Goal: Task Accomplishment & Management: Complete application form

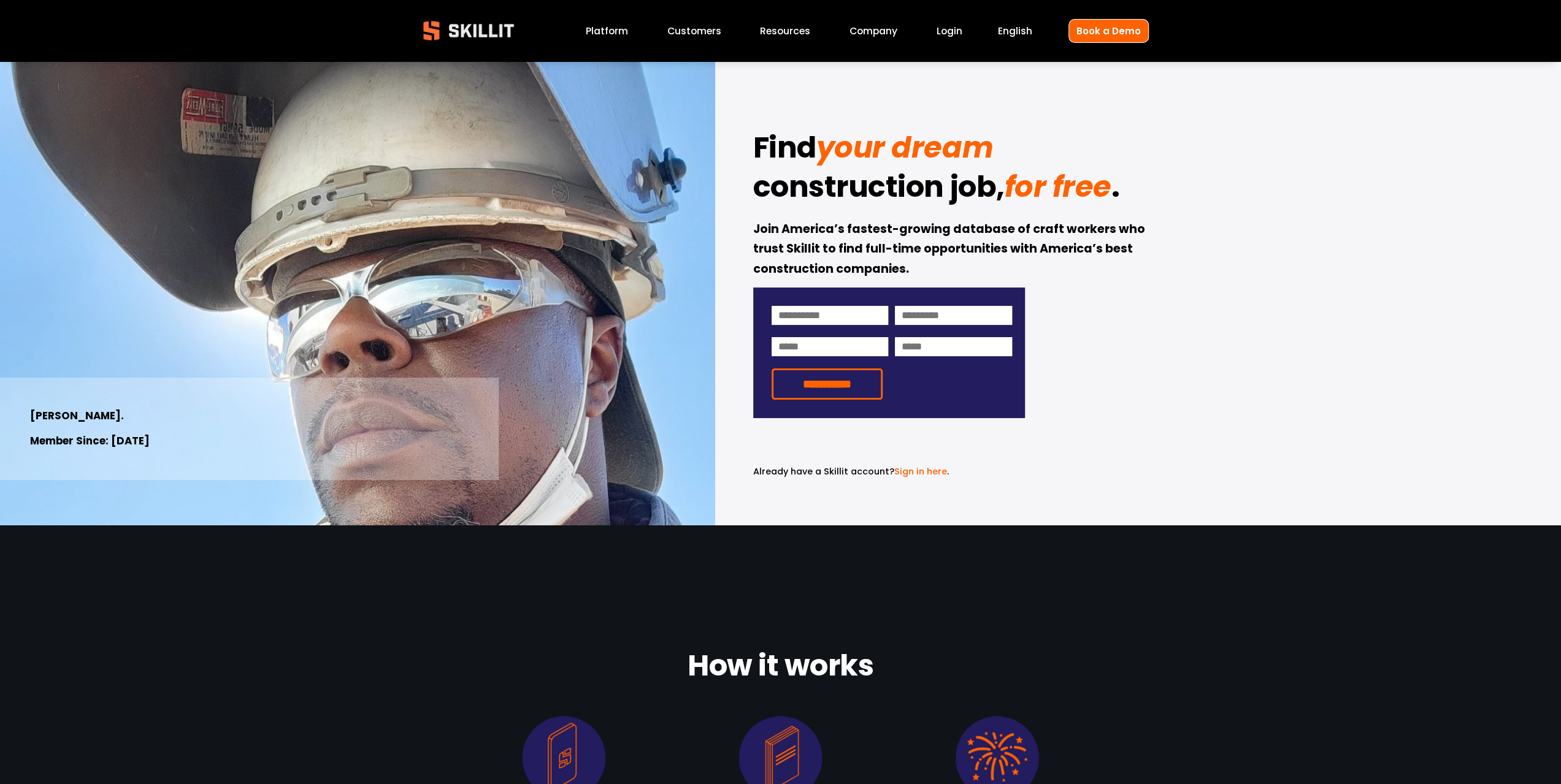
click at [677, 33] on link "Customers" at bounding box center [695, 31] width 54 height 16
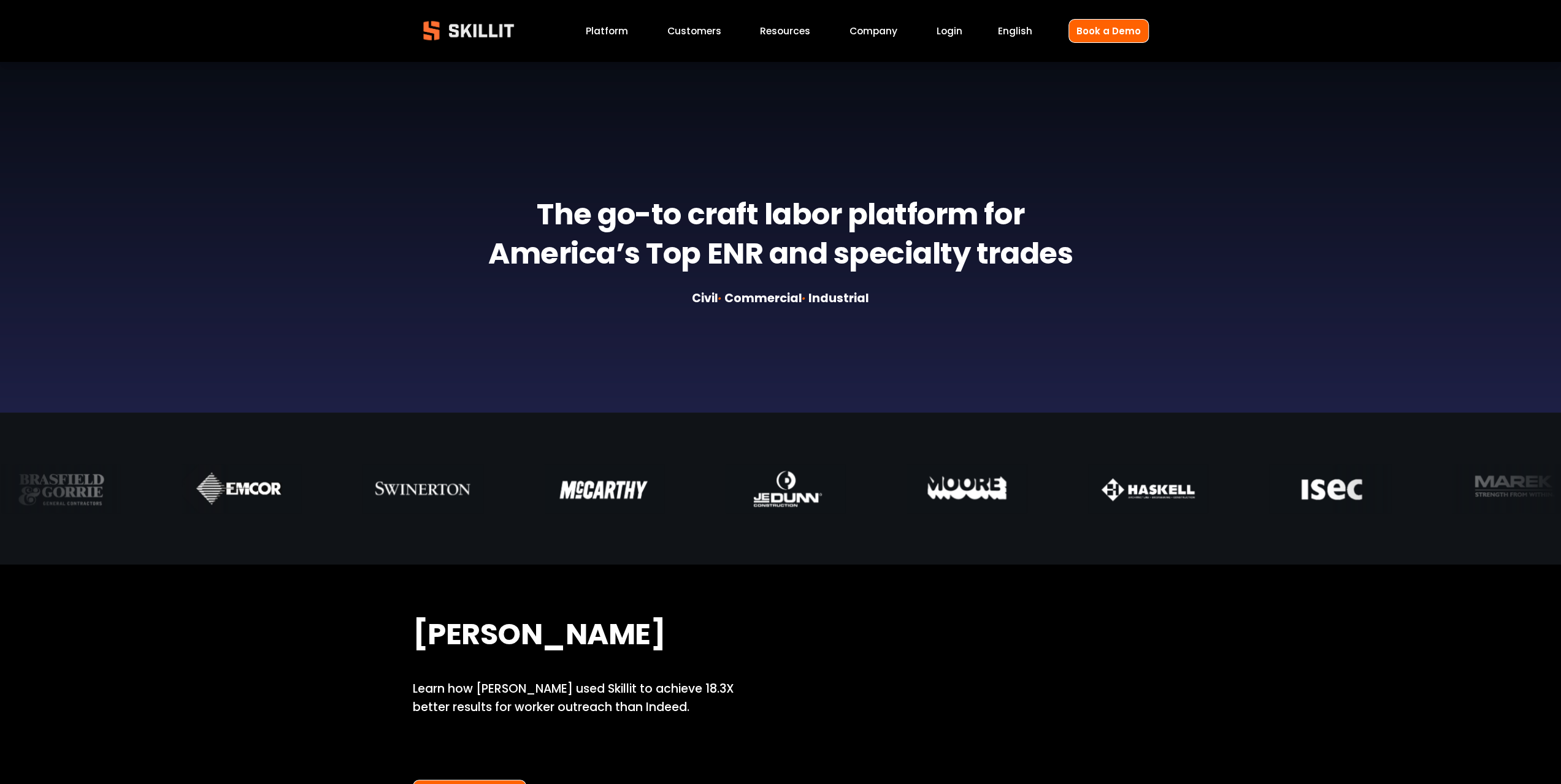
scroll to position [306, 0]
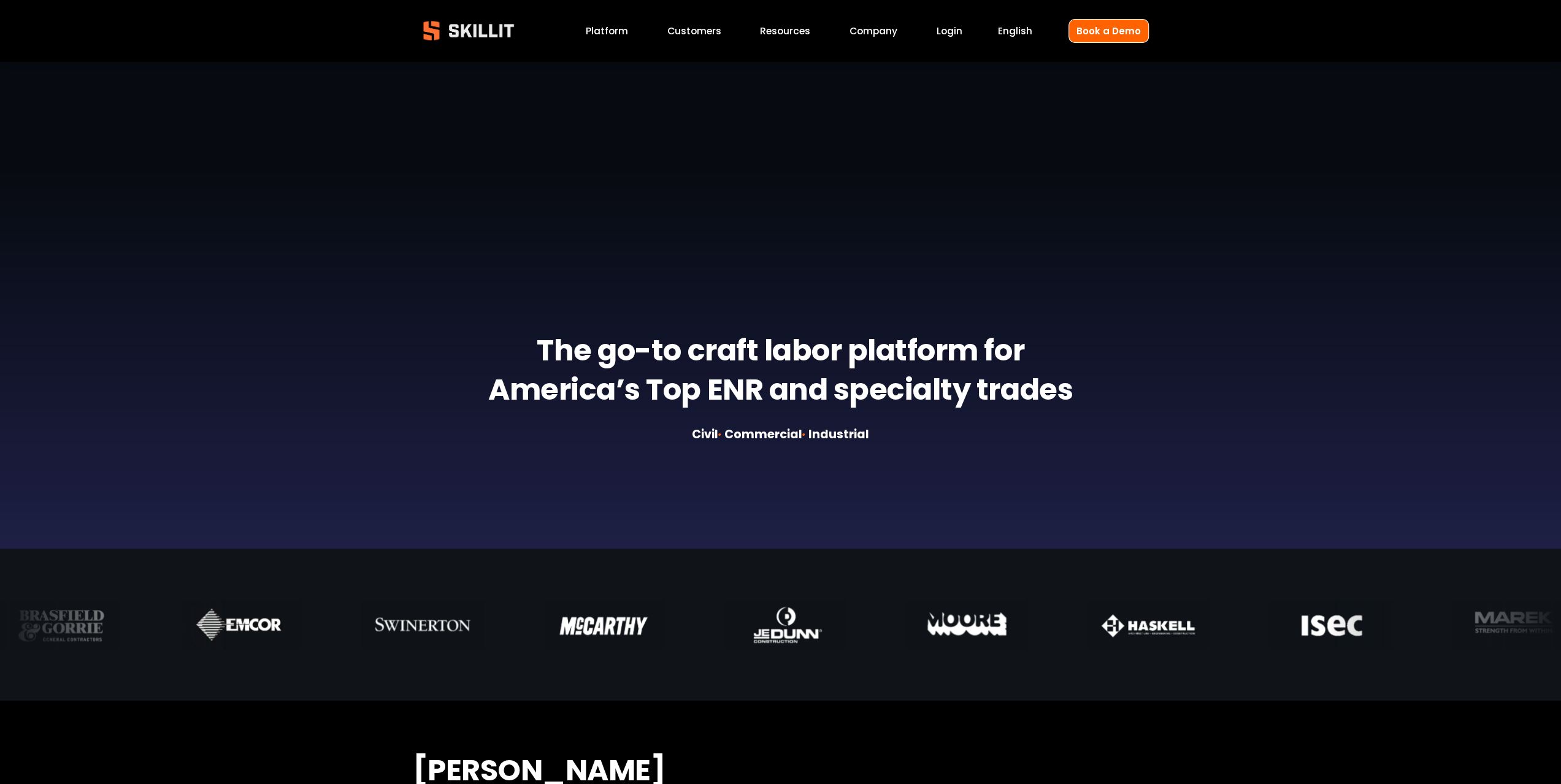
click at [608, 36] on link "Platform" at bounding box center [606, 31] width 42 height 16
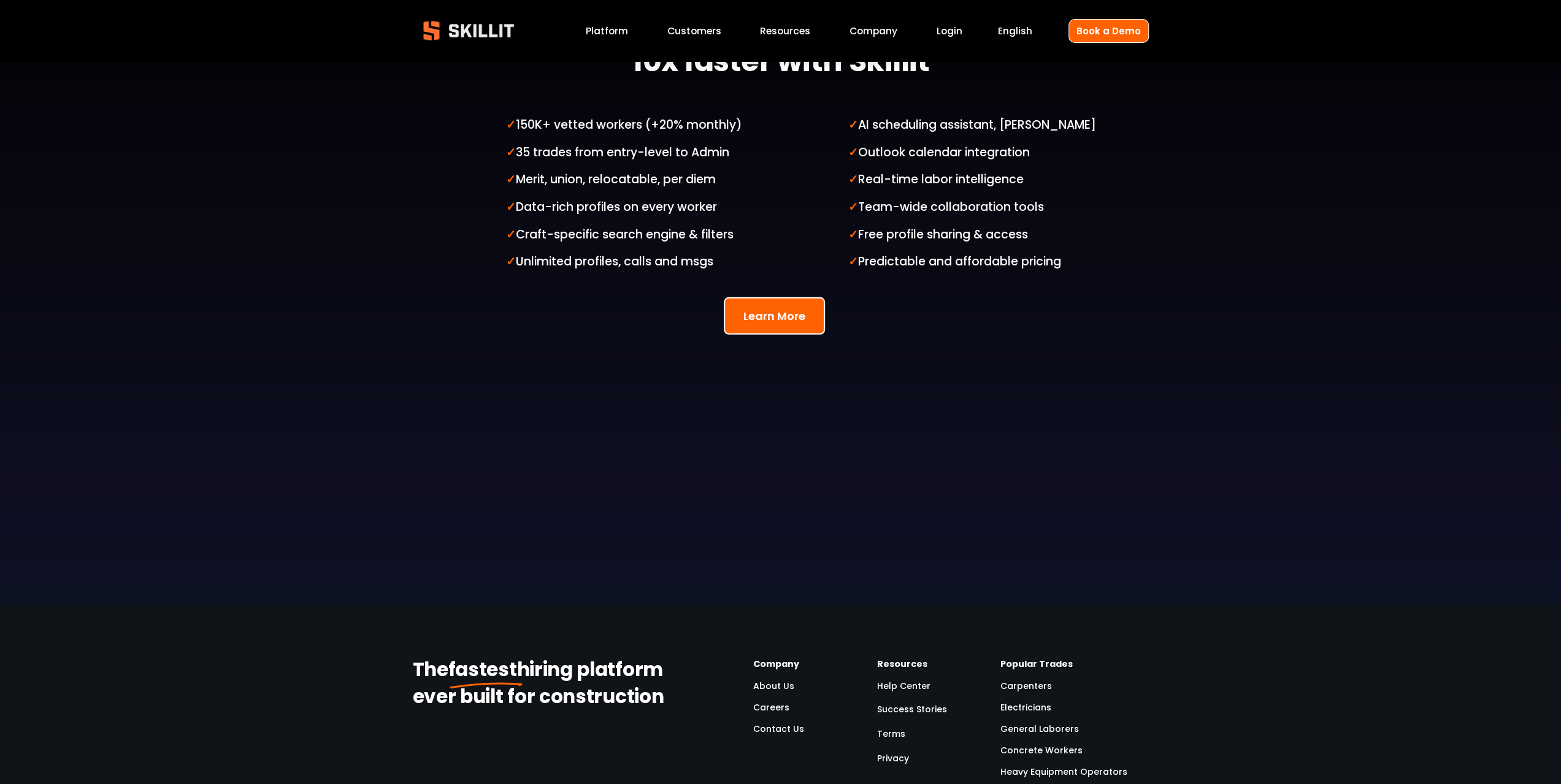
scroll to position [3372, 0]
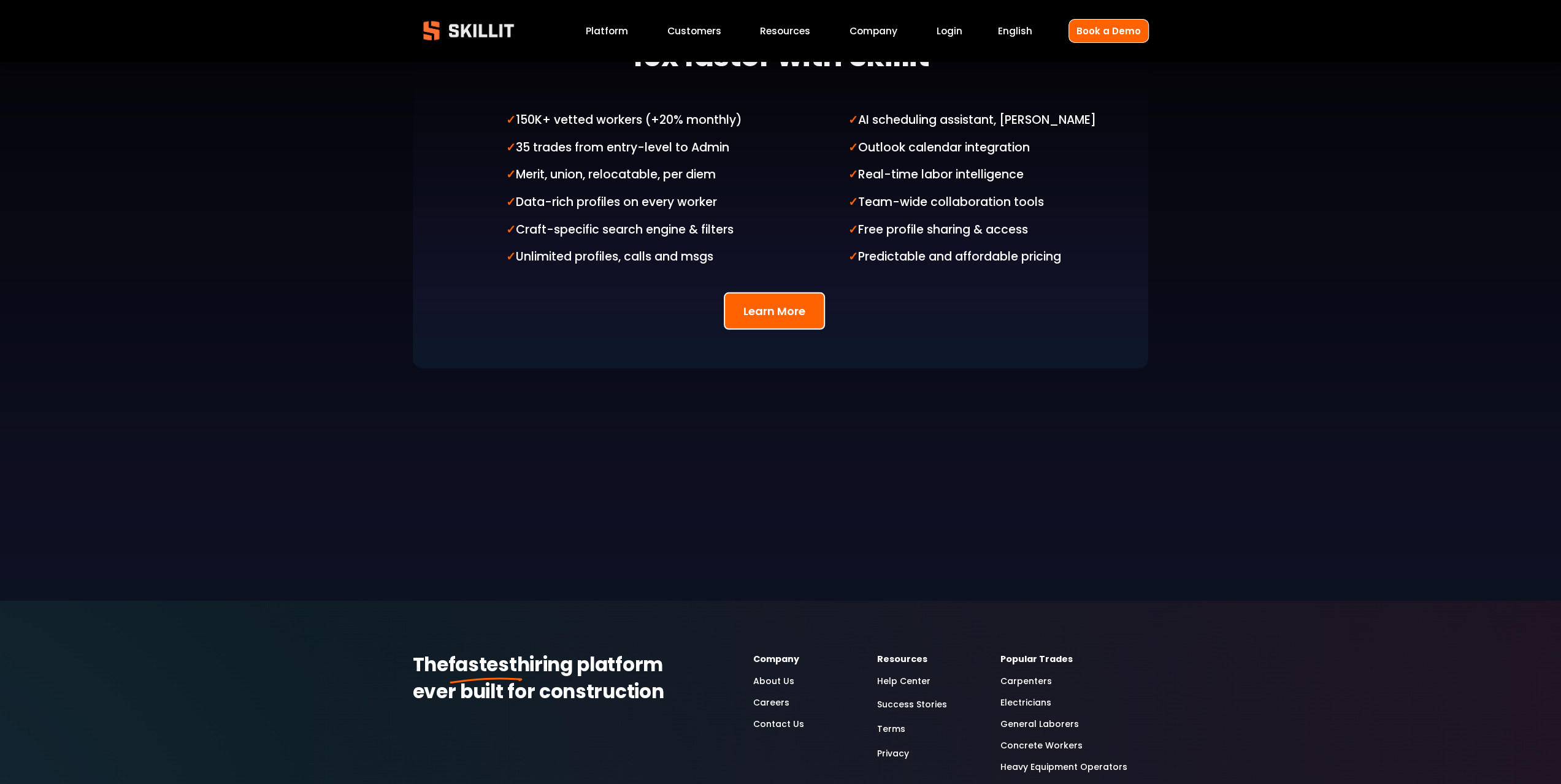
click at [757, 304] on button "Learn More" at bounding box center [774, 311] width 101 height 37
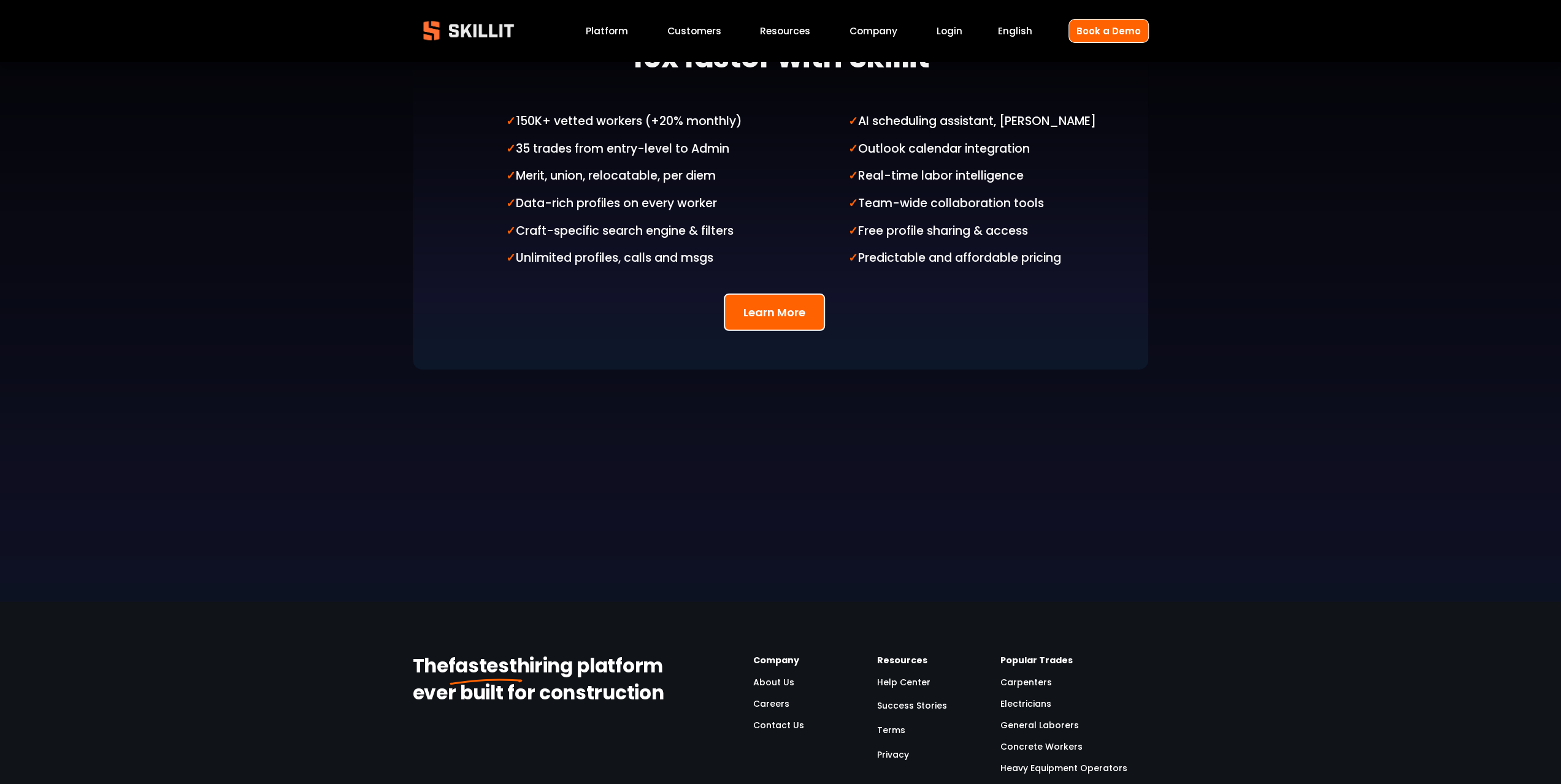
scroll to position [3372, 0]
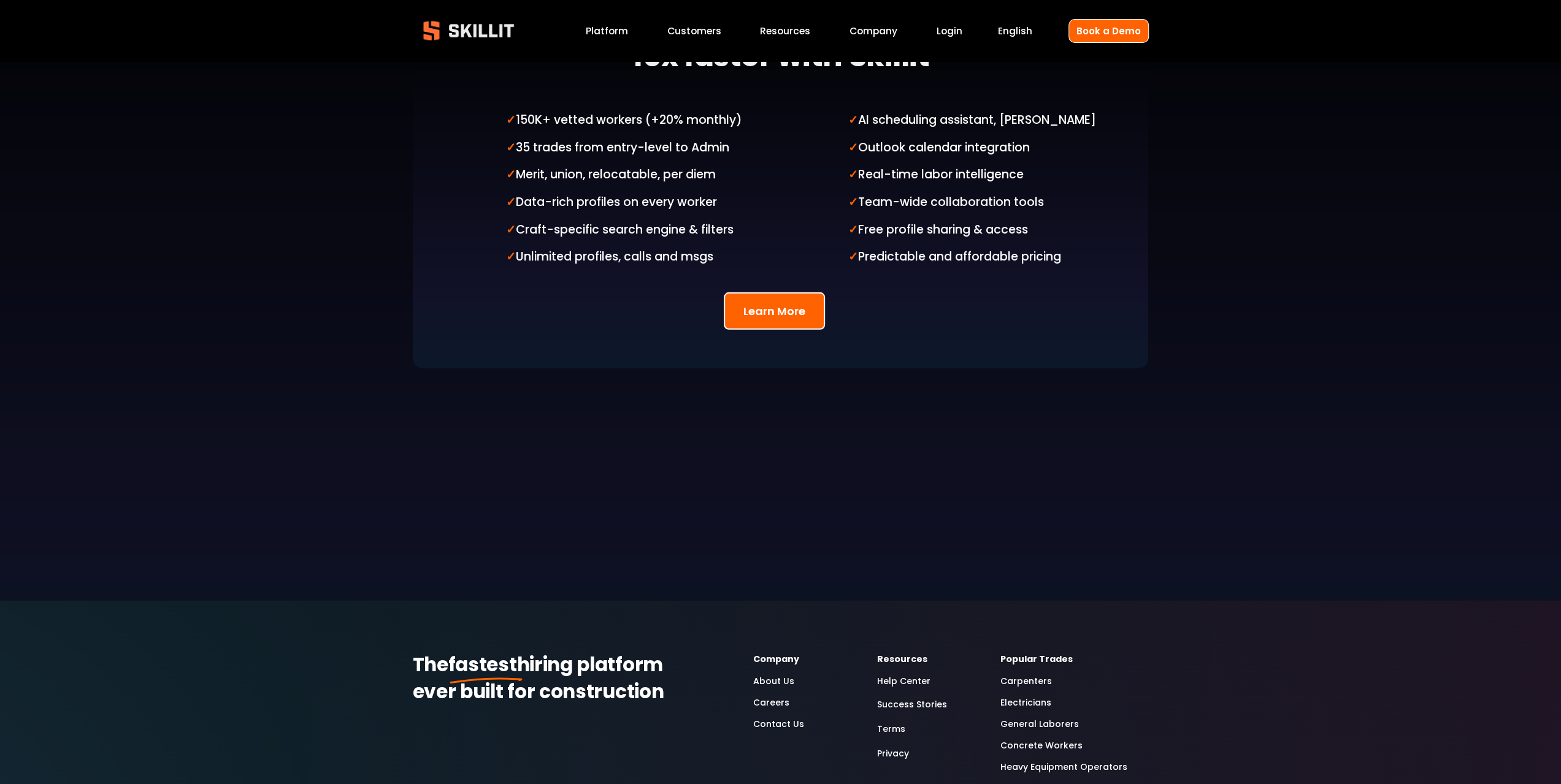
click at [616, 33] on link "Platform" at bounding box center [606, 31] width 42 height 16
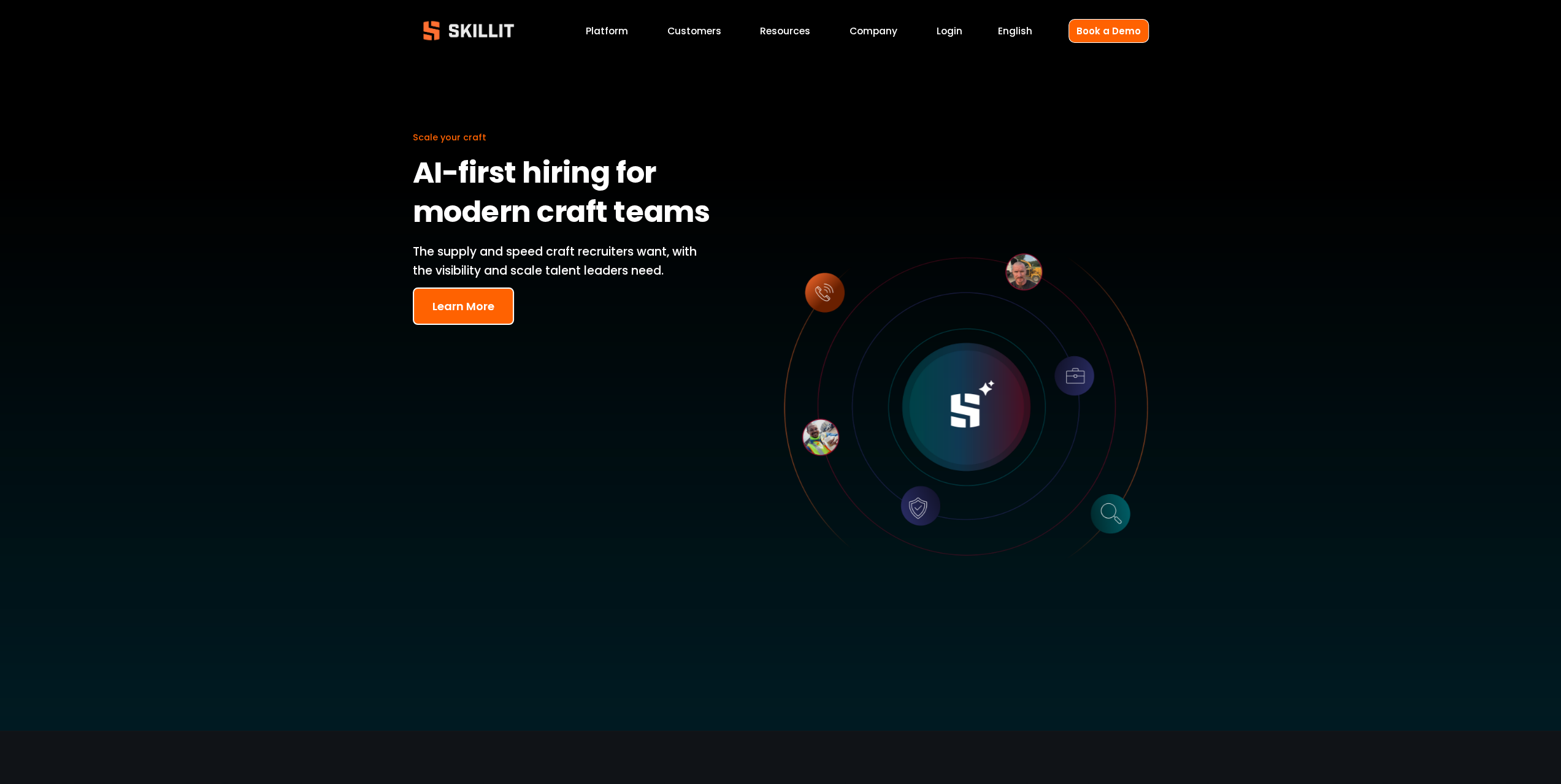
click at [482, 301] on button "Learn More" at bounding box center [464, 306] width 101 height 37
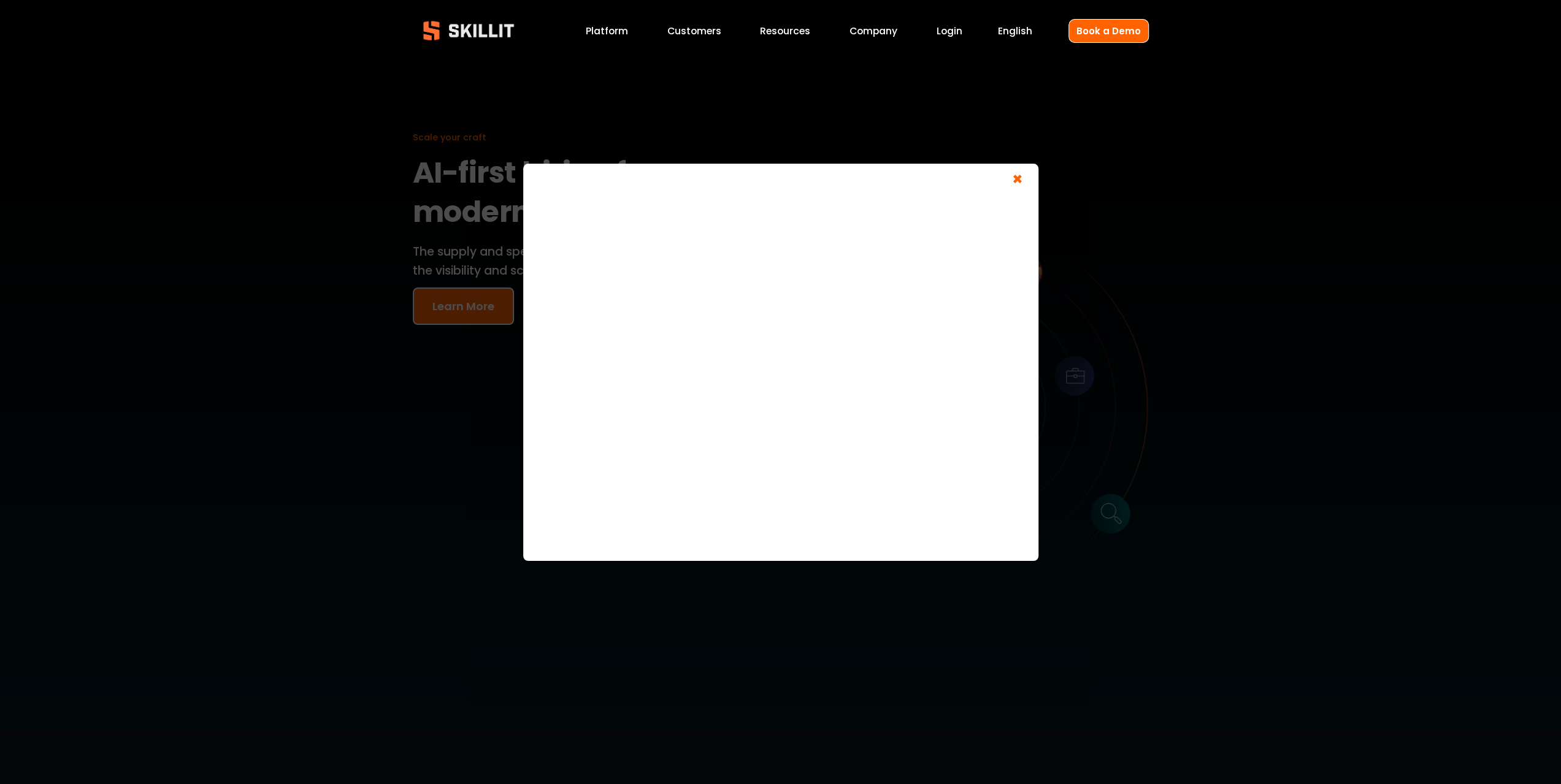
click at [1015, 174] on span "×" at bounding box center [1018, 181] width 24 height 23
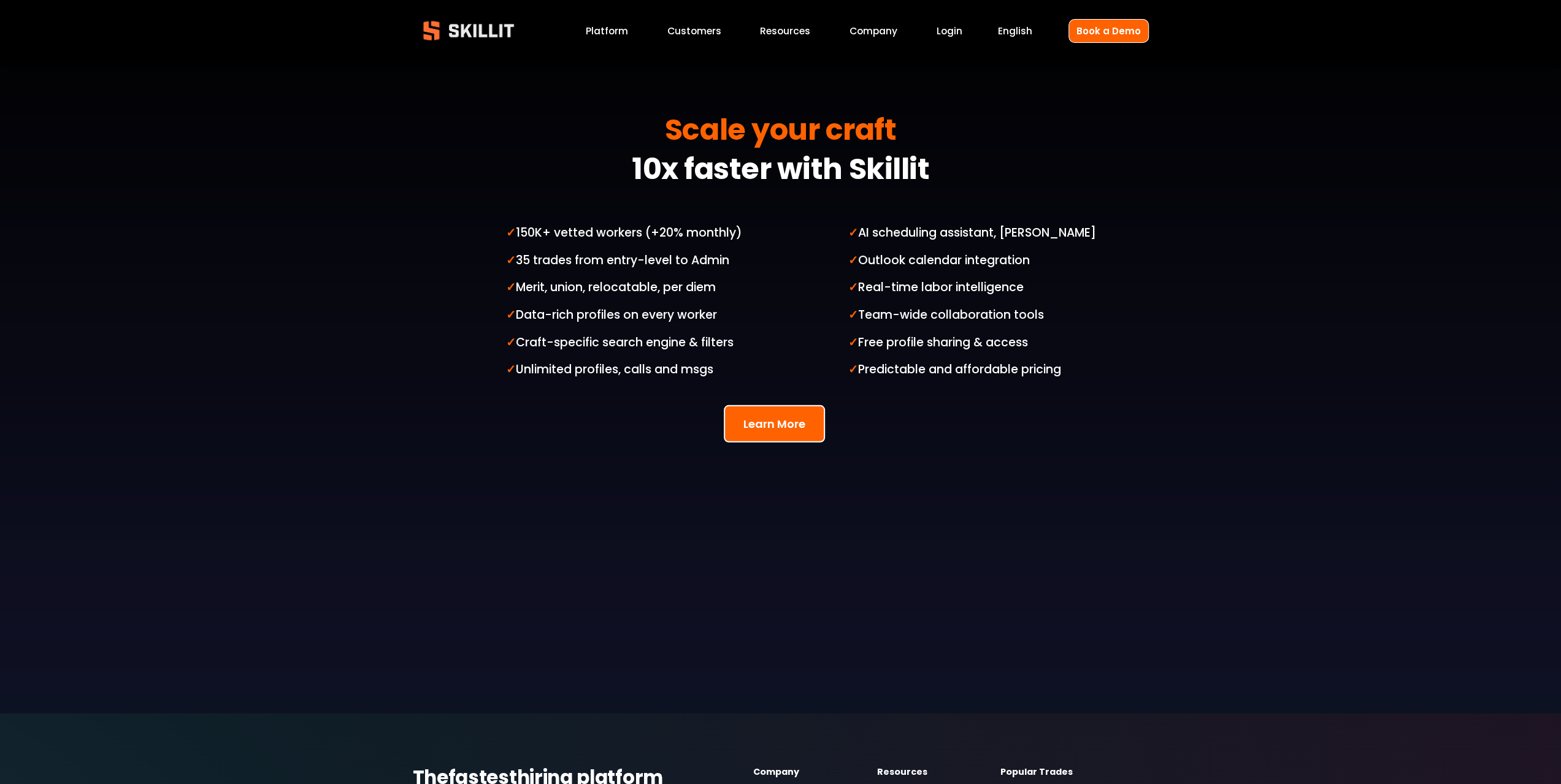
scroll to position [3311, 0]
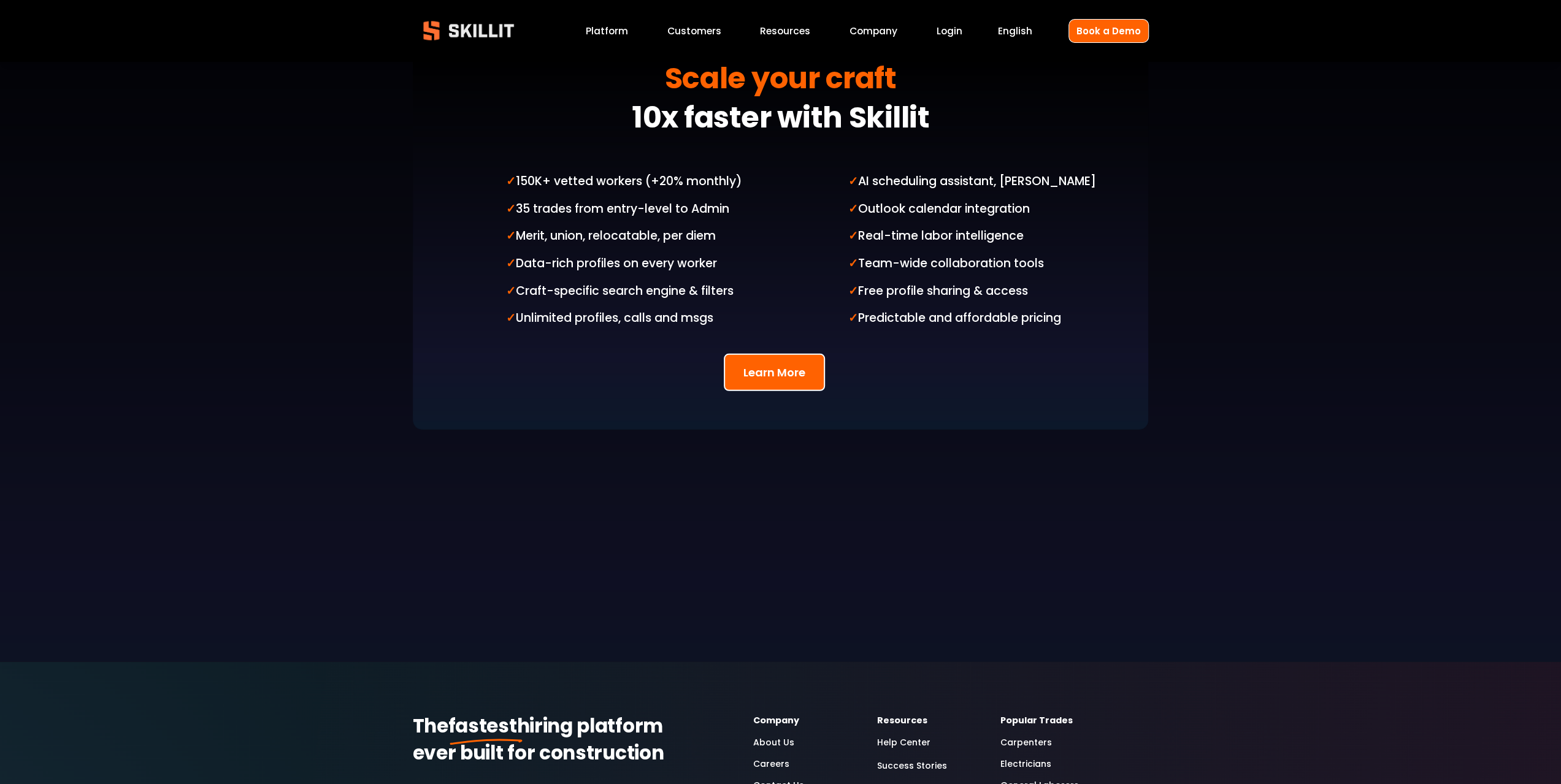
click at [756, 386] on div "Learn More ×" at bounding box center [781, 482] width 114 height 257
click at [765, 354] on button "Learn More" at bounding box center [774, 372] width 101 height 37
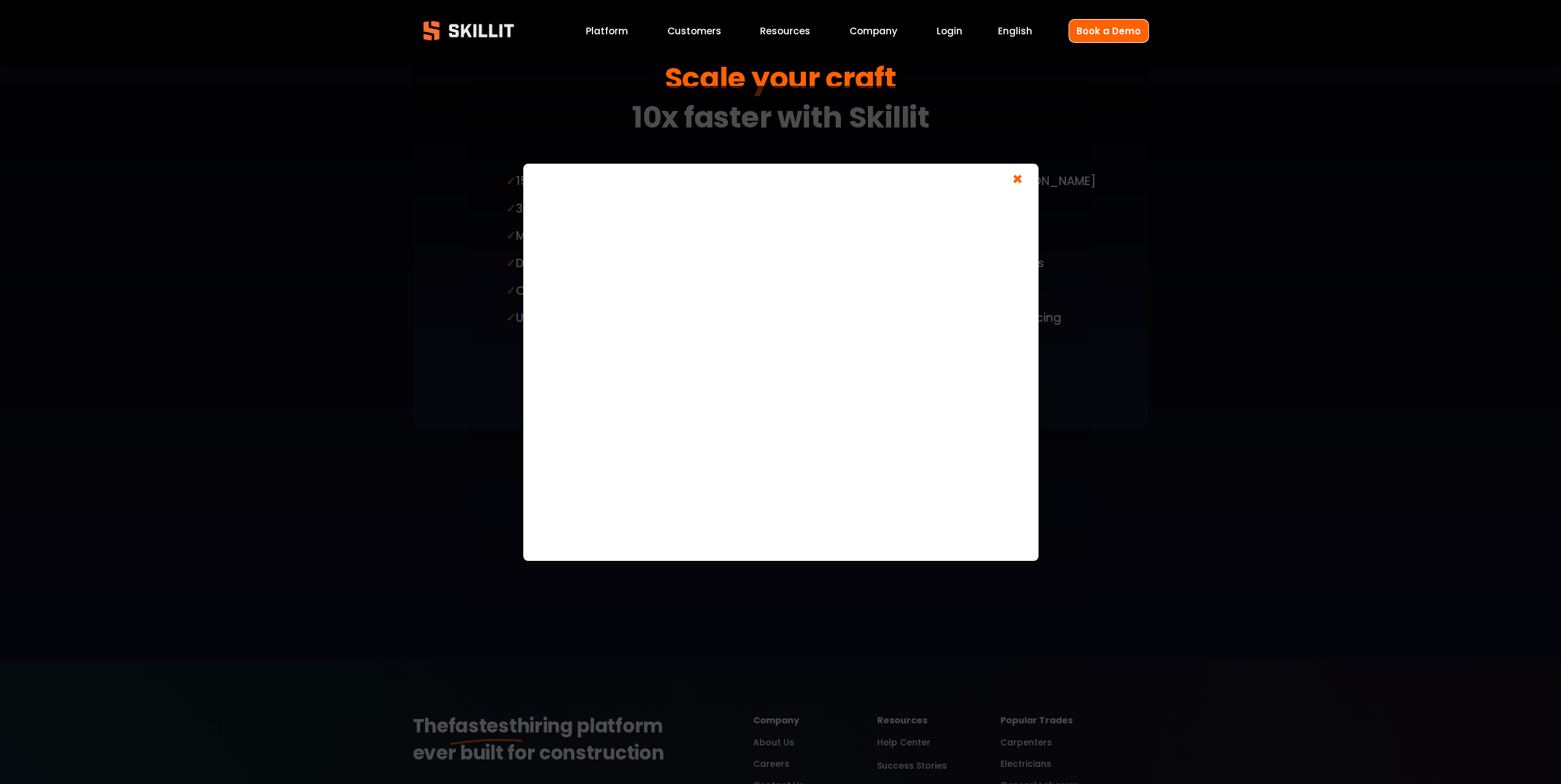
click at [1024, 182] on span "×" at bounding box center [1018, 181] width 24 height 23
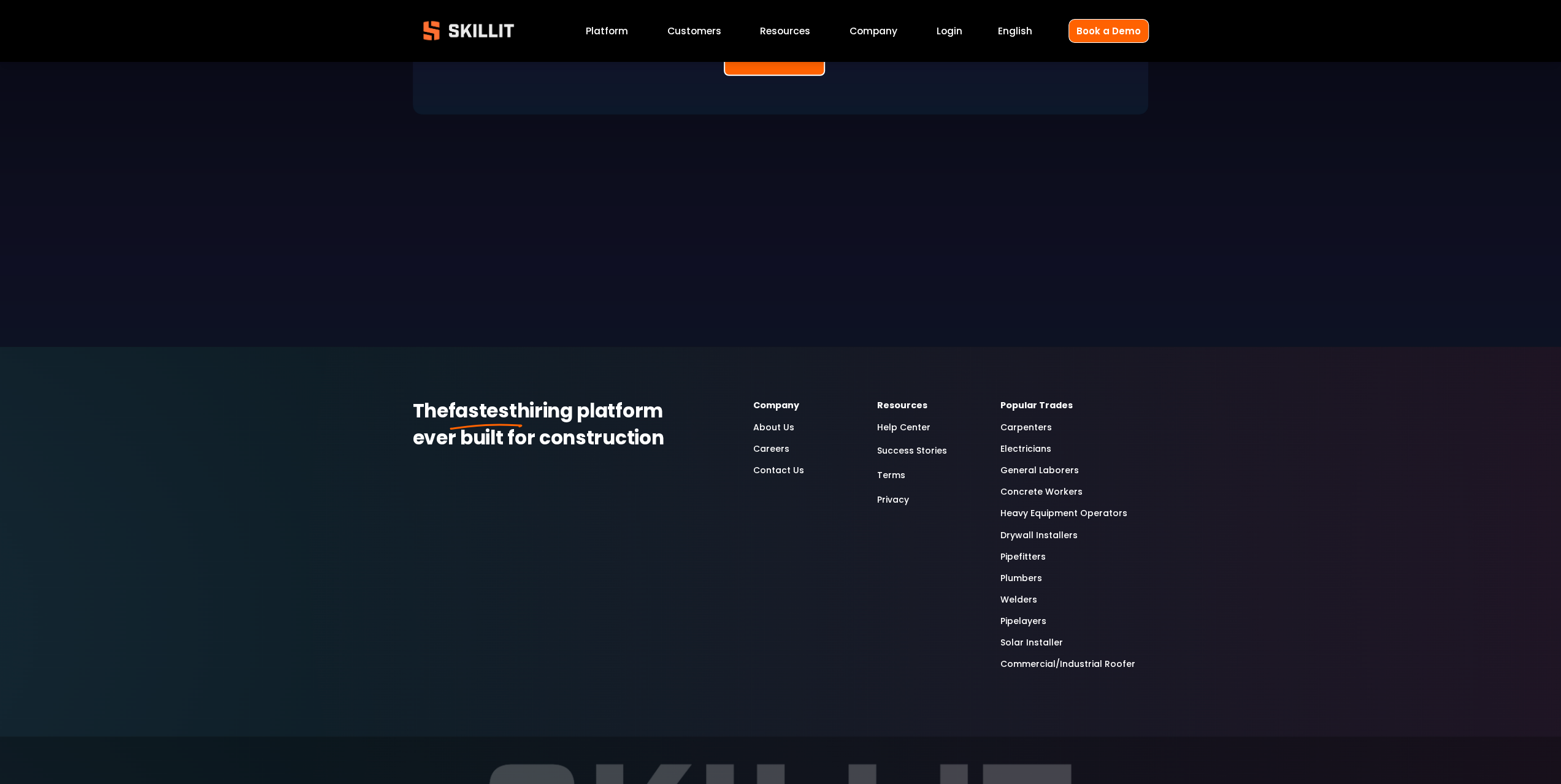
scroll to position [3678, 0]
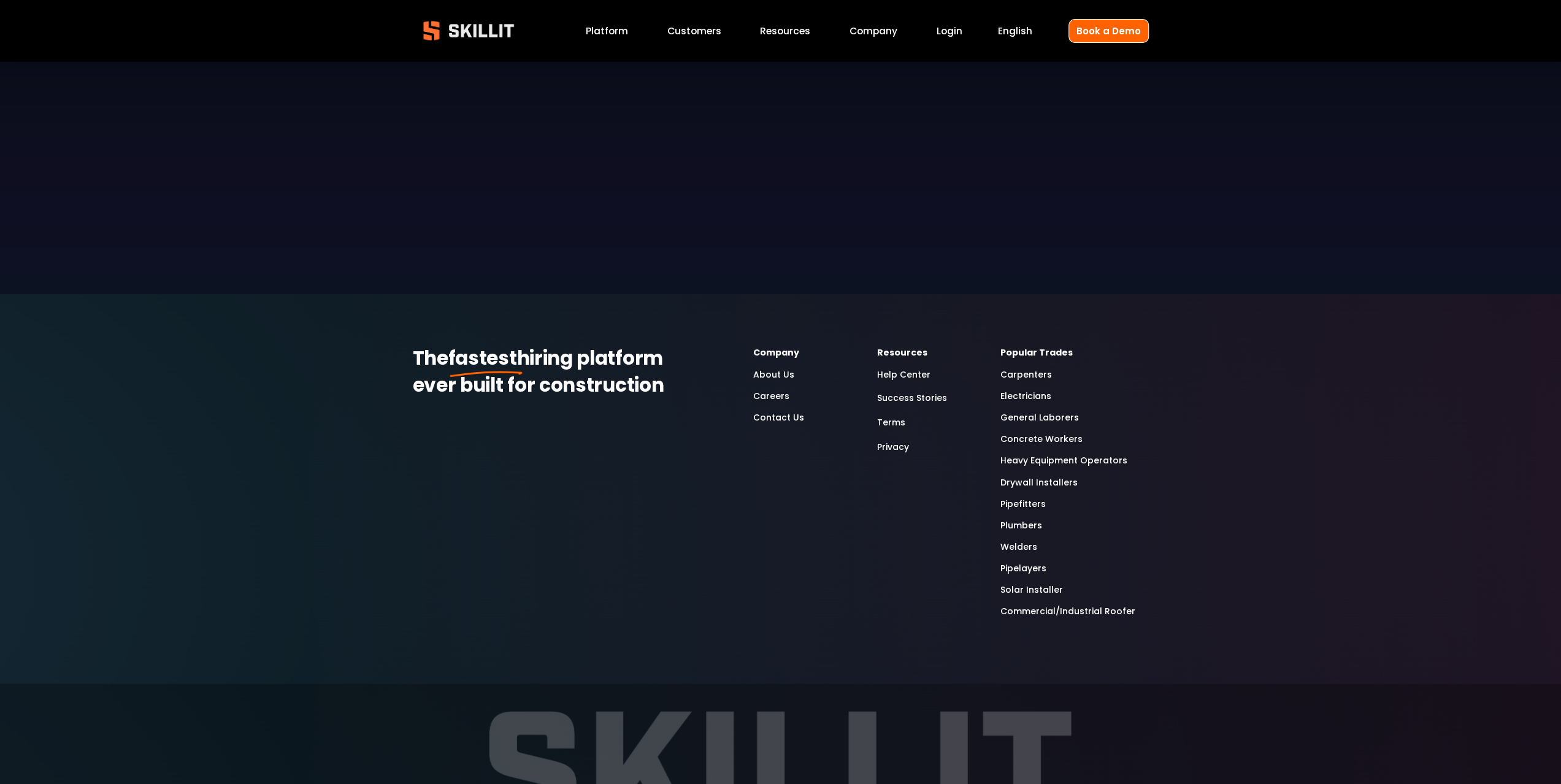
click at [1029, 368] on link "Carpenters" at bounding box center [1026, 375] width 51 height 14
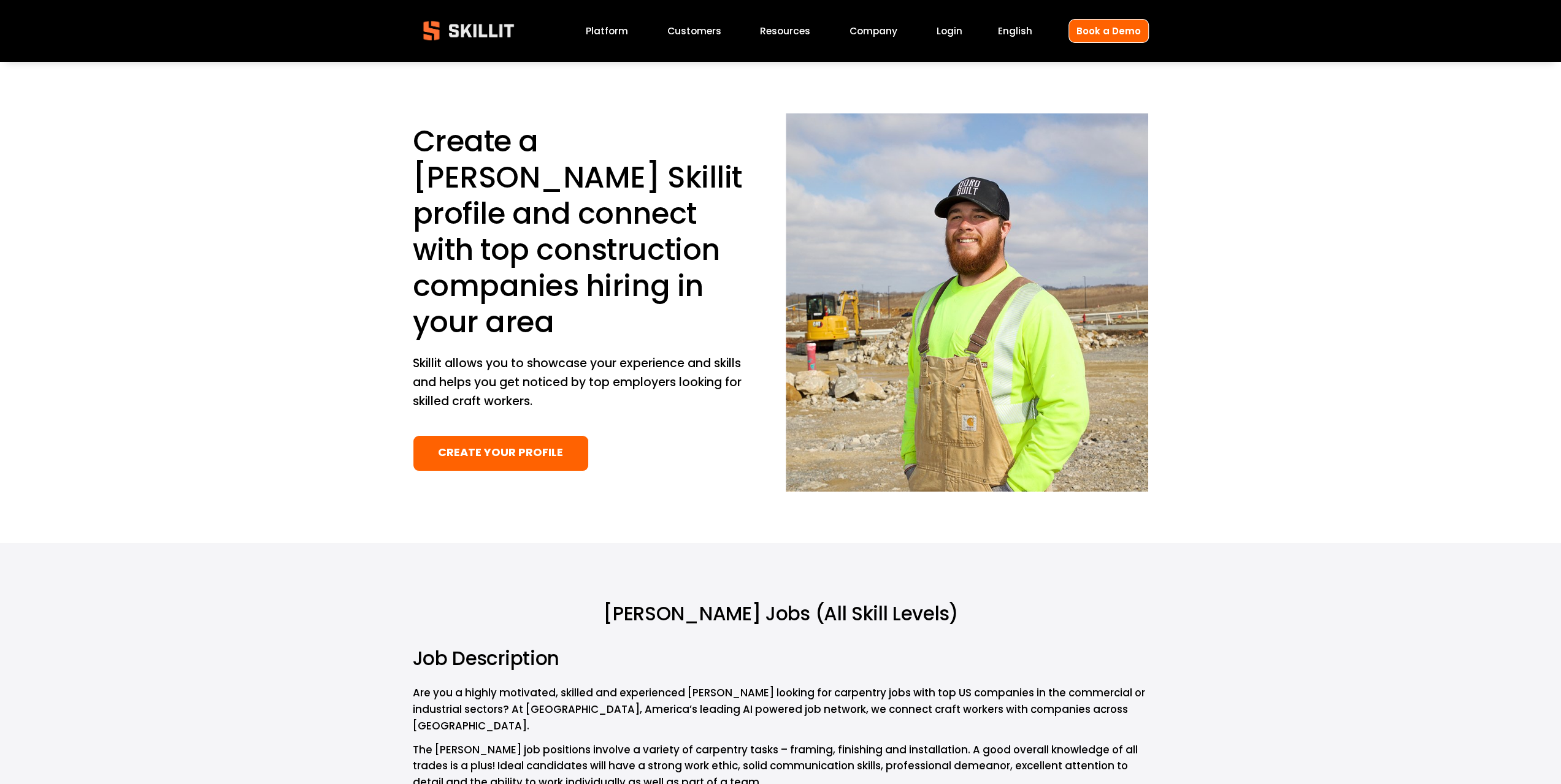
click at [950, 37] on link "Login" at bounding box center [949, 31] width 26 height 16
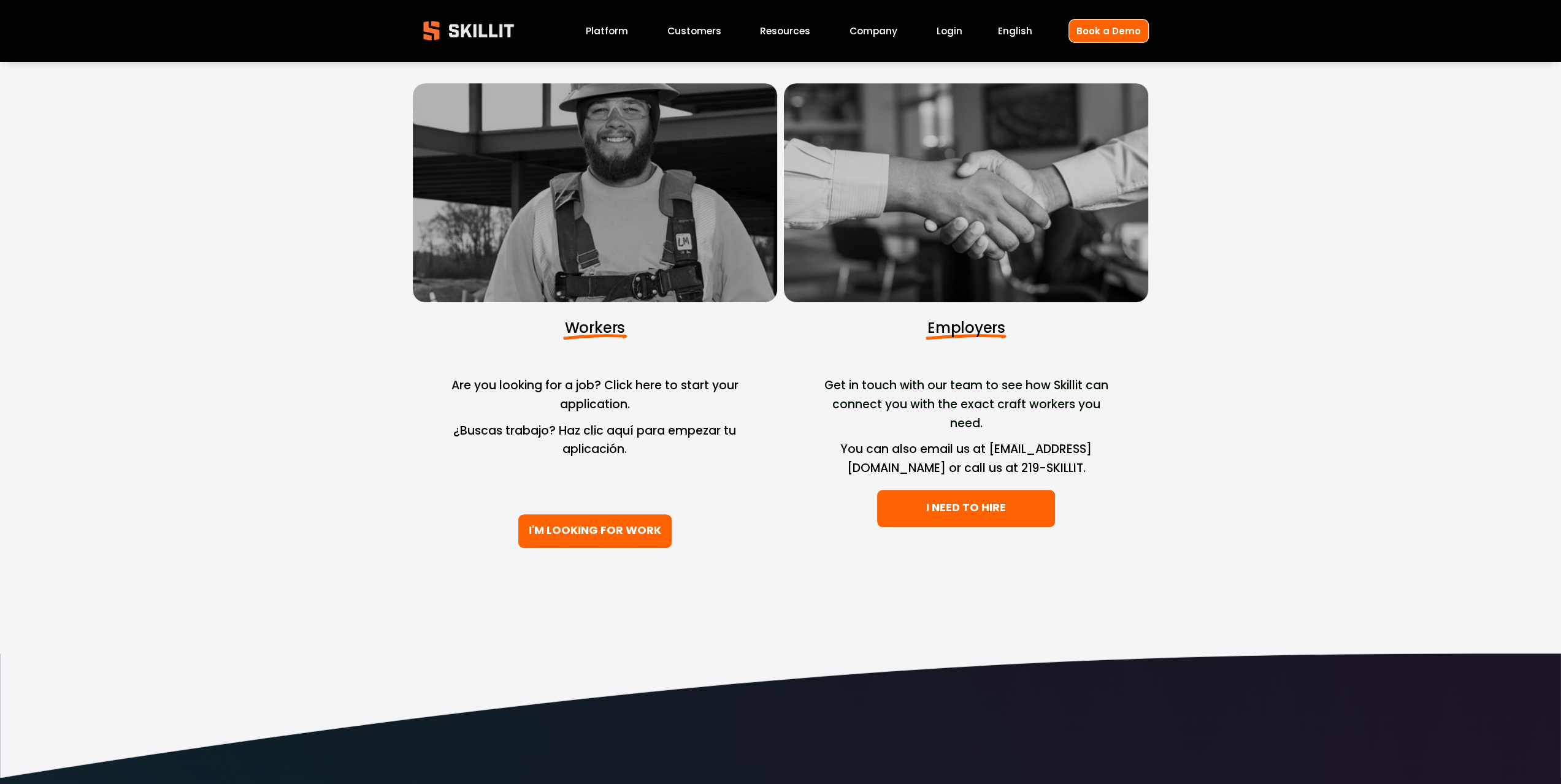
scroll to position [123, 0]
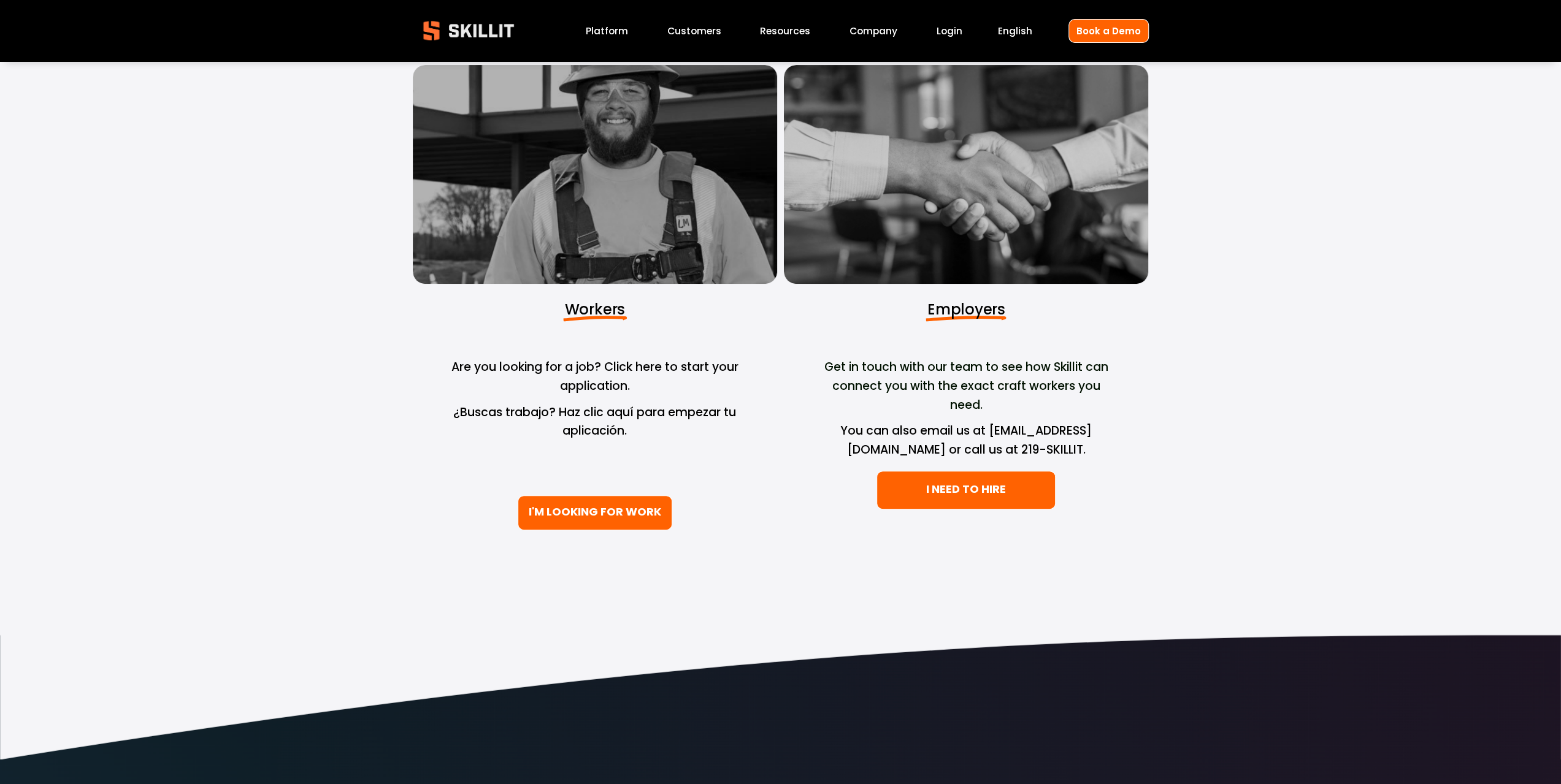
click at [1005, 483] on link "I NEED TO HIRE" at bounding box center [966, 490] width 179 height 38
click at [585, 505] on link "I'M LOOKING FOR WORK" at bounding box center [595, 512] width 155 height 35
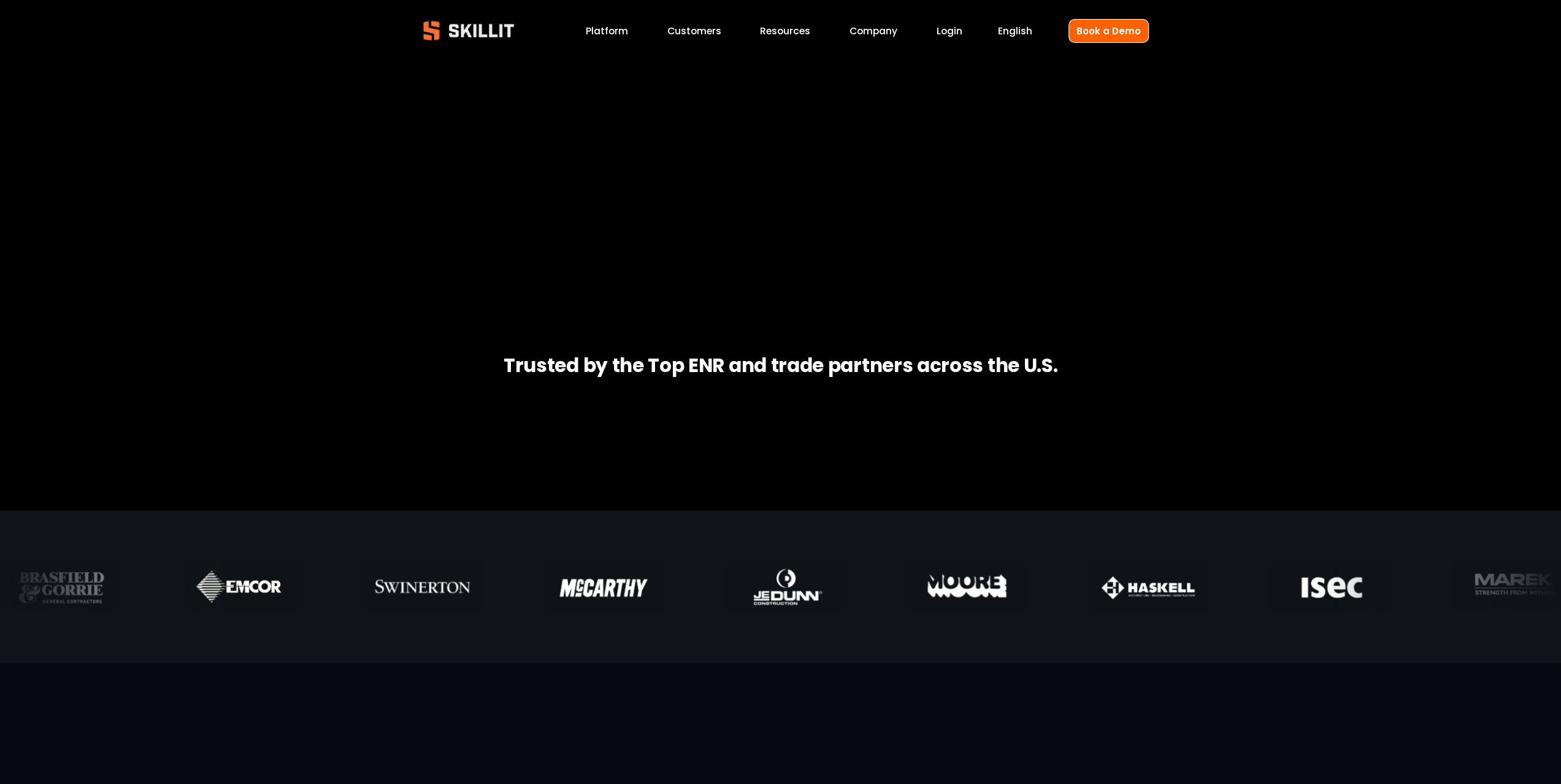
scroll to position [245, 0]
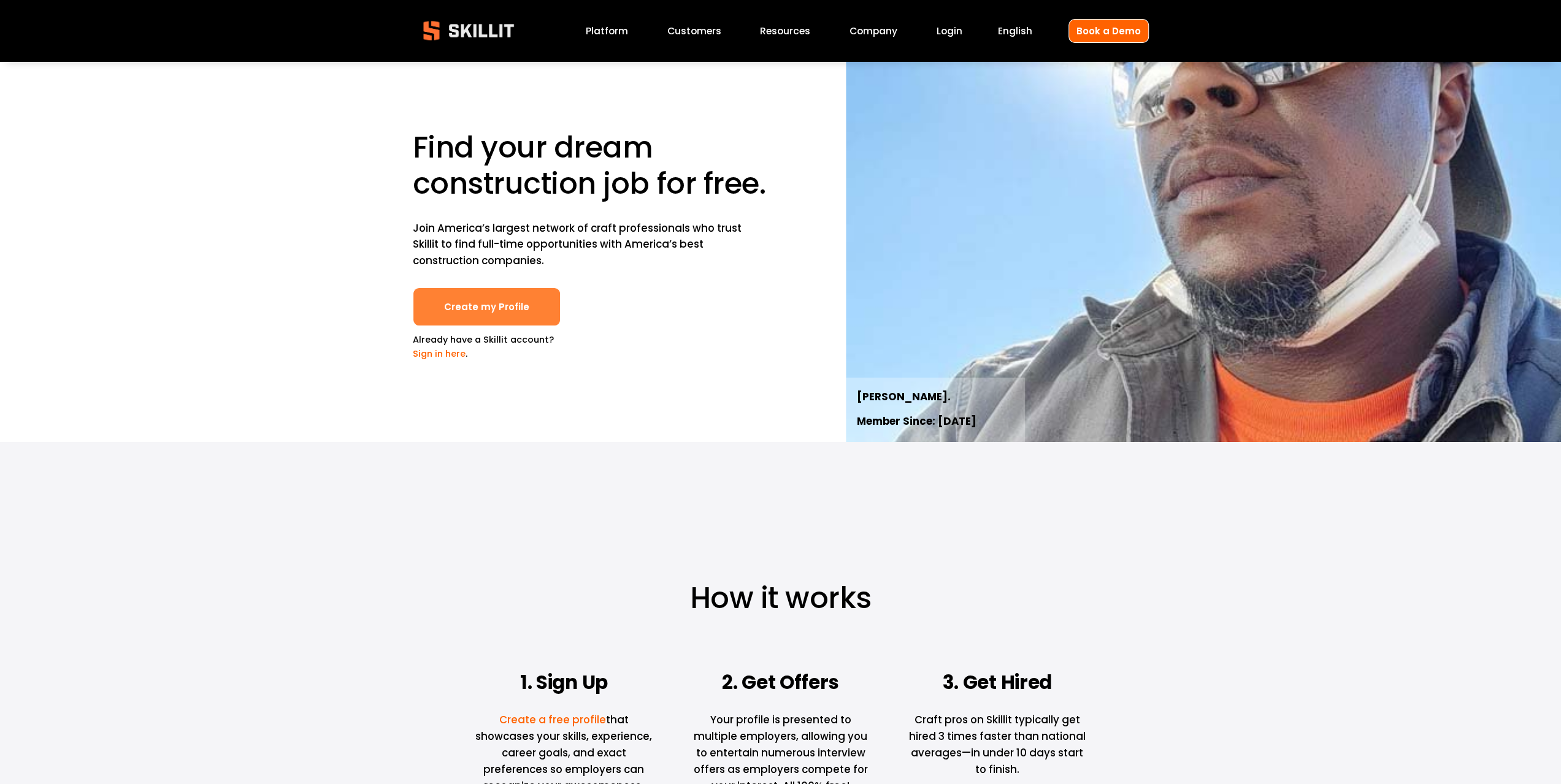
click at [528, 308] on link "Create my Profile" at bounding box center [486, 306] width 148 height 38
